Goal: Transaction & Acquisition: Book appointment/travel/reservation

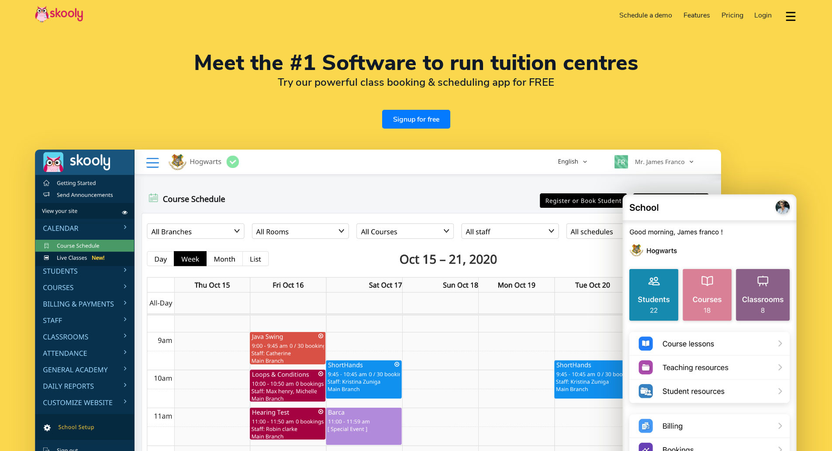
select select "en"
select select "852"
select select "Hong Kong"
select select "Asia/Hong_Kong"
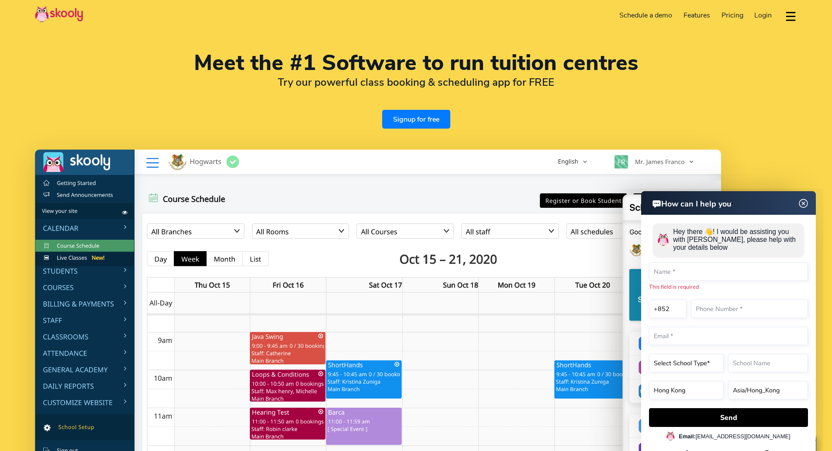
click at [428, 122] on link "Signup for free" at bounding box center [416, 119] width 68 height 19
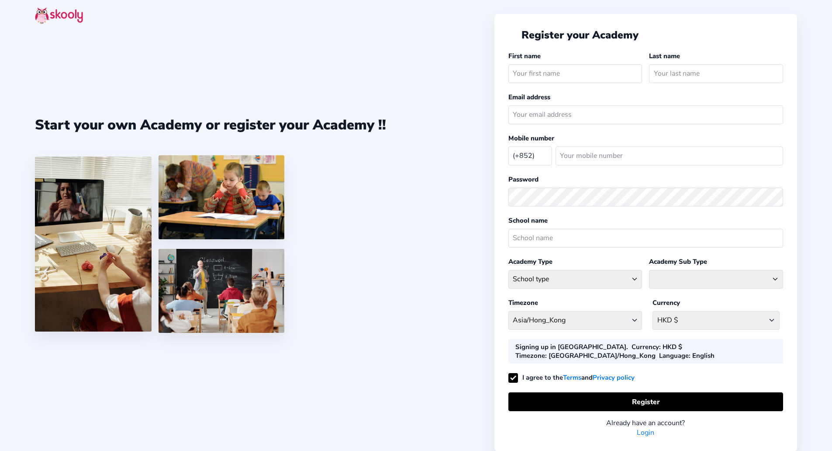
select select "HK"
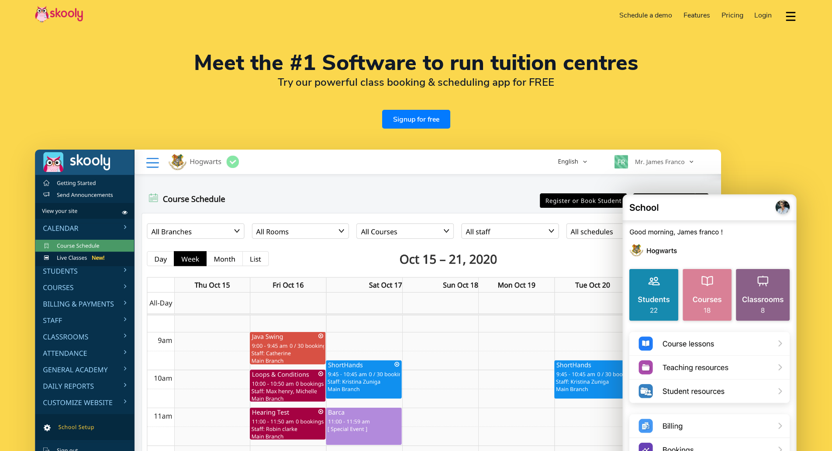
select select "en"
select select "852"
select select "Hong Kong"
select select "Asia/Hong_Kong"
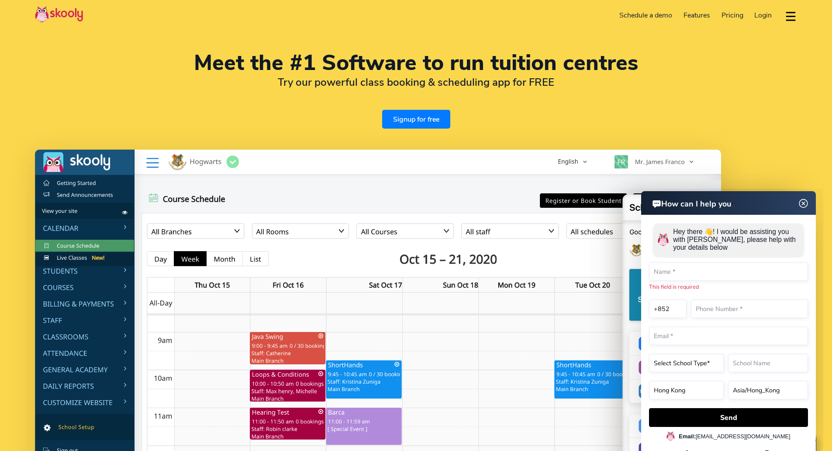
click at [650, 19] on link "Schedule a demo" at bounding box center [646, 15] width 64 height 14
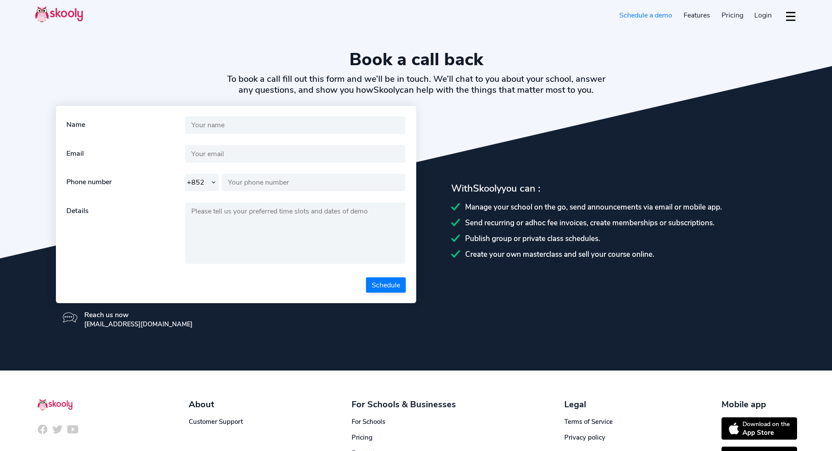
select select "852"
select select "en"
select select "852"
select select "Hong Kong"
select select "Asia/Hong_Kong"
